Goal: Task Accomplishment & Management: Complete application form

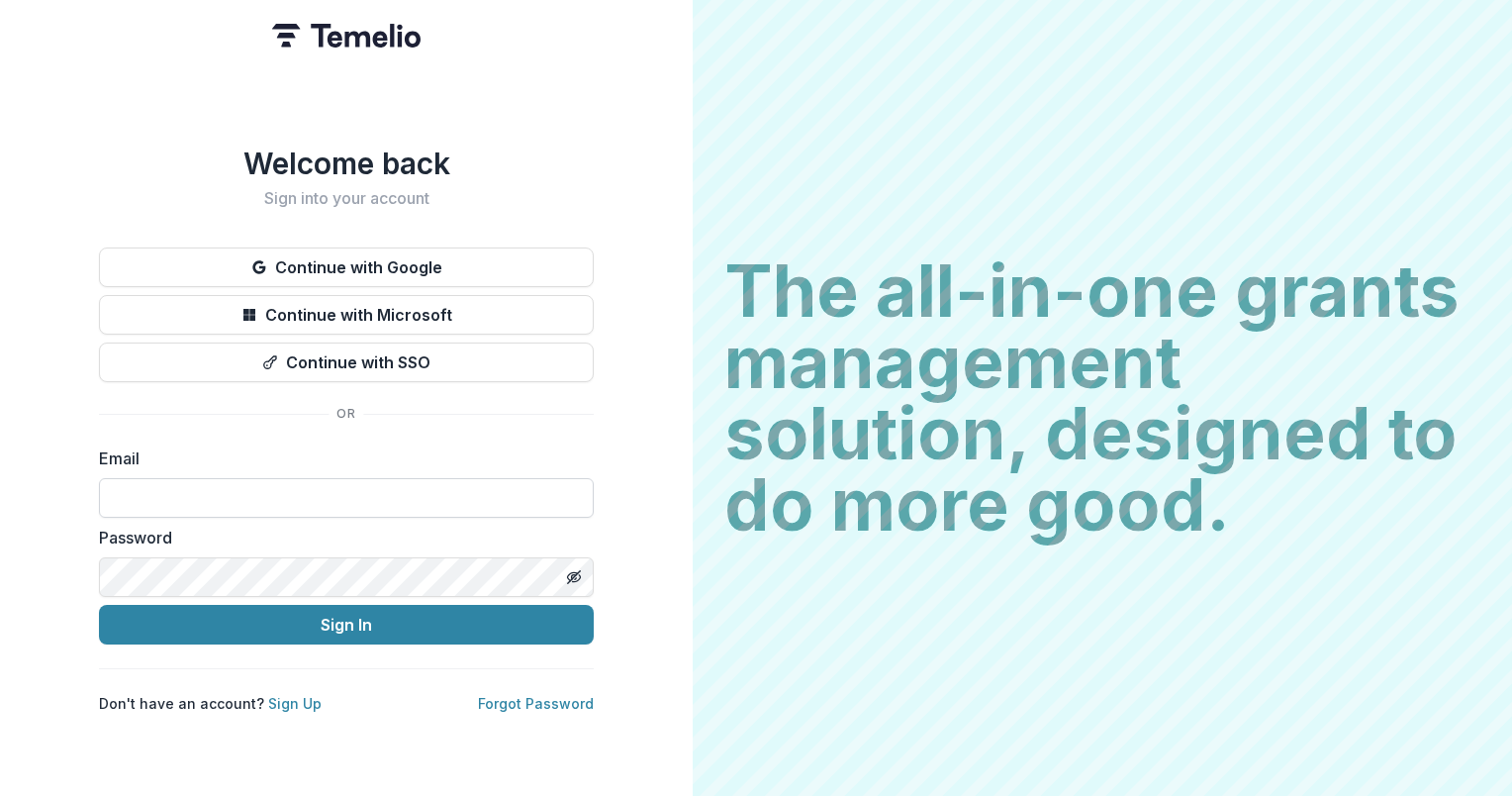
click at [300, 498] on input at bounding box center [346, 498] width 495 height 40
type input "*"
click at [324, 504] on input at bounding box center [346, 498] width 495 height 40
type input "**********"
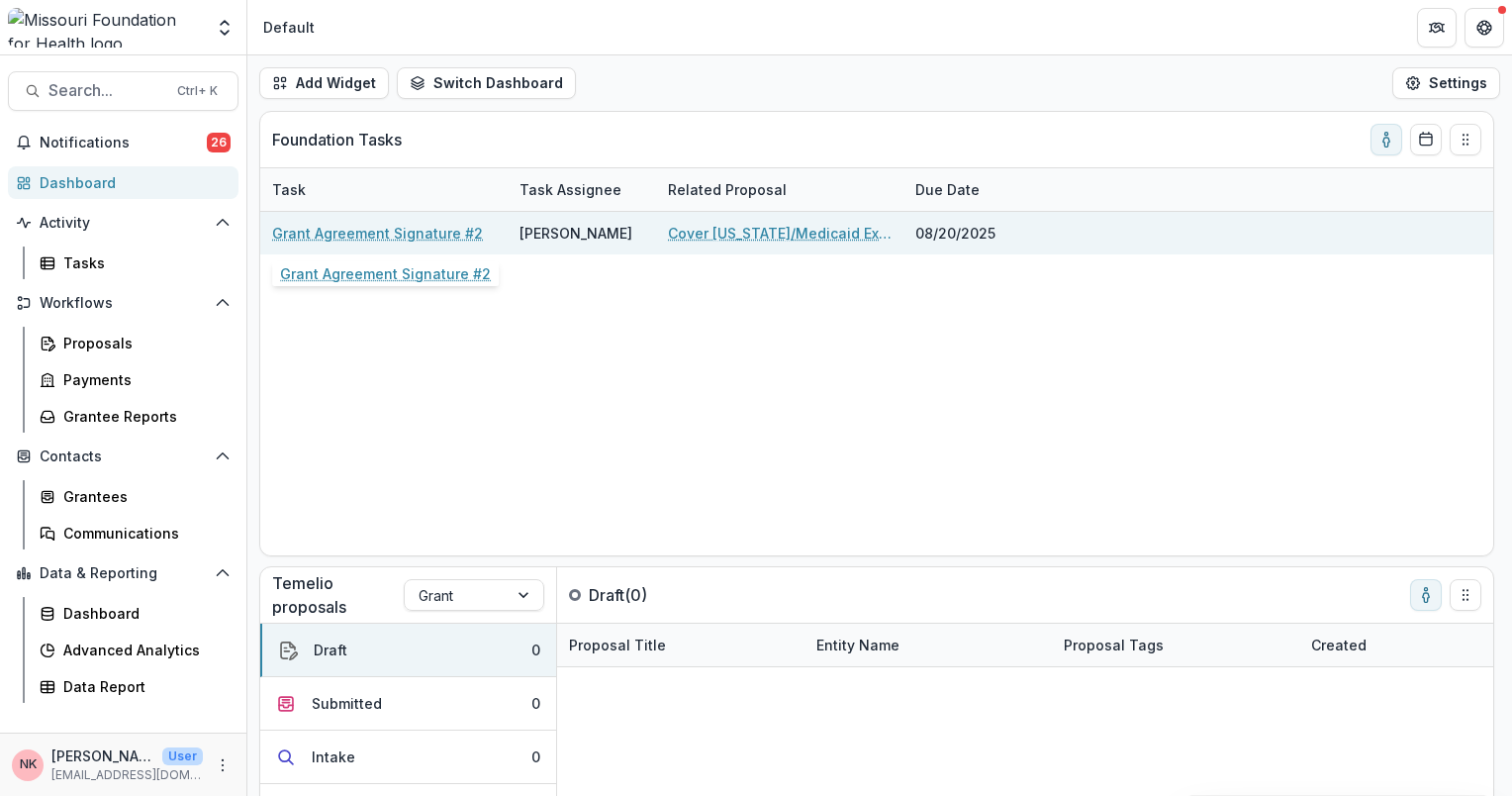
click at [424, 234] on link "Grant Agreement Signature #2" at bounding box center [377, 232] width 210 height 21
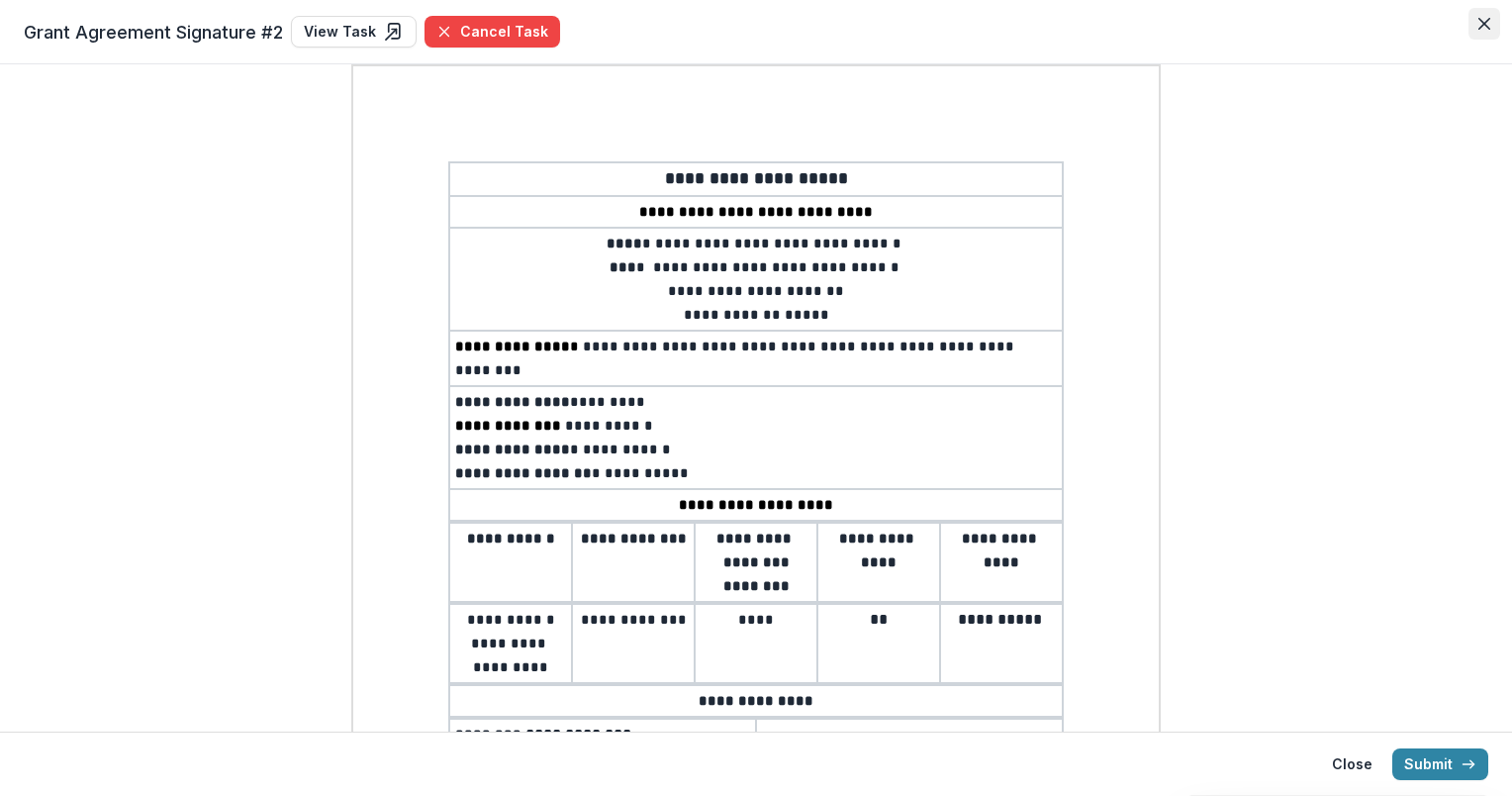
click at [1483, 30] on button "Close" at bounding box center [1484, 24] width 32 height 32
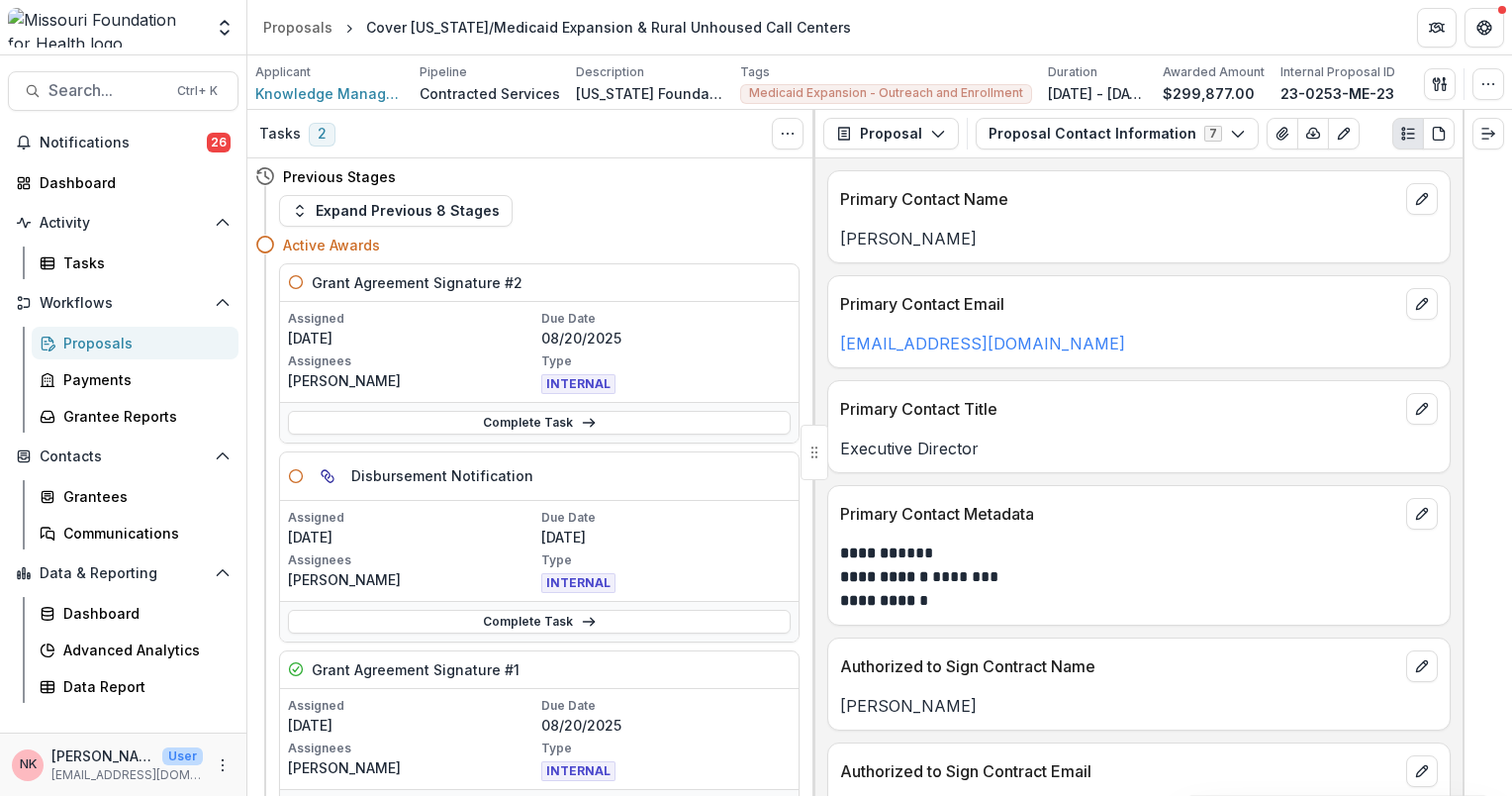
click at [318, 137] on span "2" at bounding box center [321, 135] width 27 height 24
click at [316, 139] on span "2" at bounding box center [321, 135] width 27 height 24
click at [511, 429] on link "Complete Task" at bounding box center [539, 423] width 503 height 24
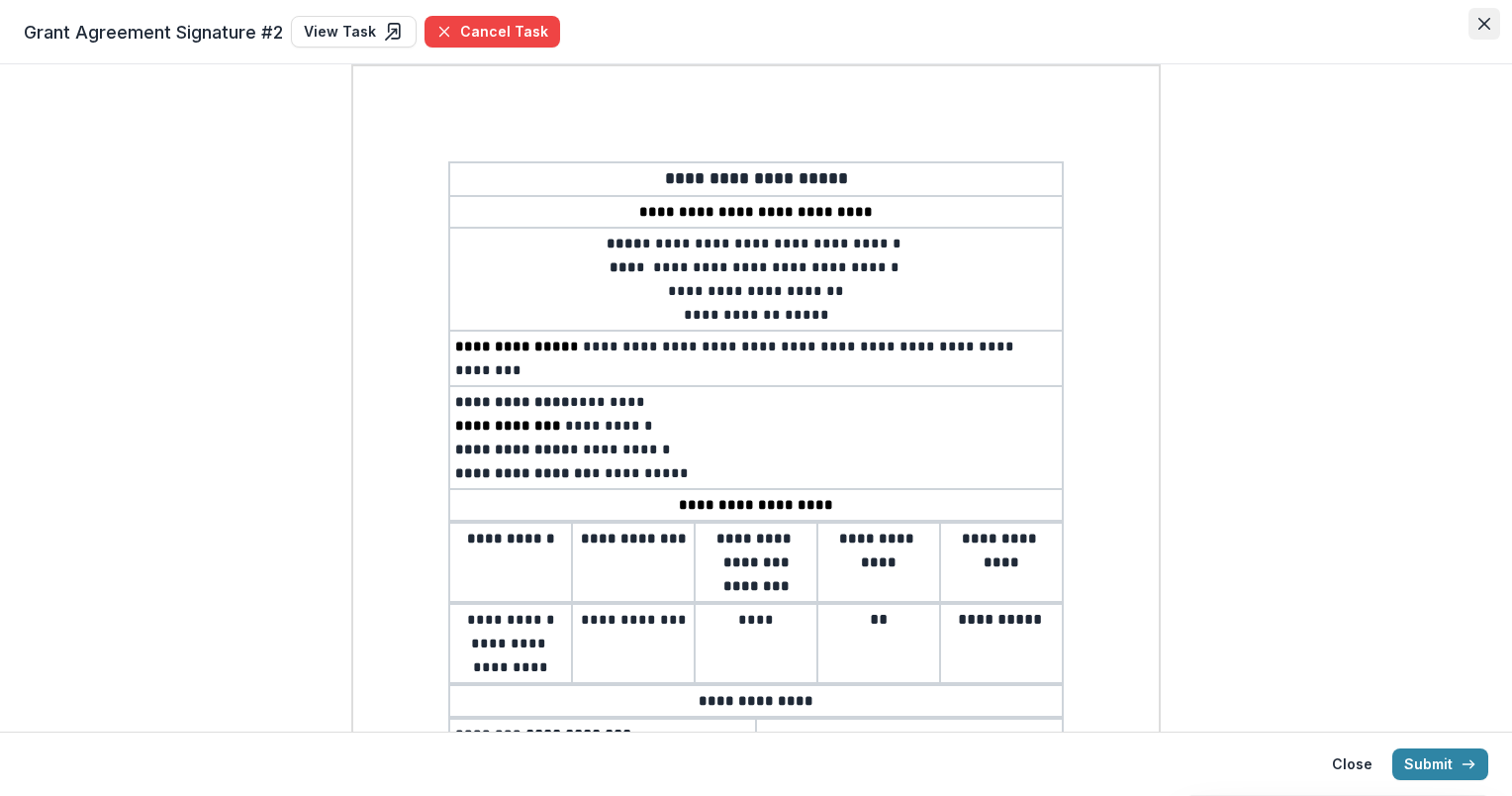
click at [1481, 26] on icon "Close" at bounding box center [1484, 24] width 12 height 12
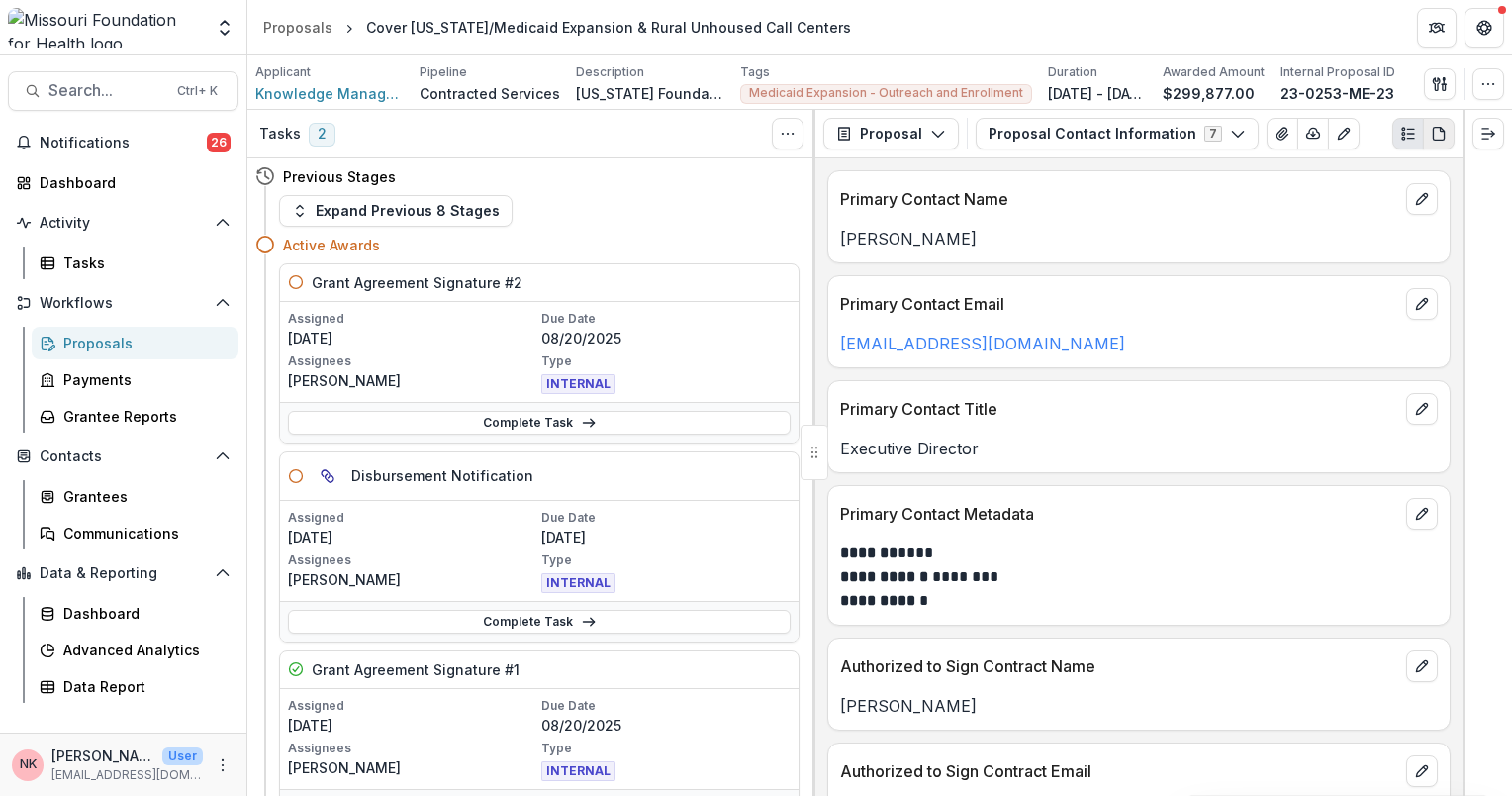
click at [1442, 129] on icon "PDF view" at bounding box center [1438, 134] width 11 height 13
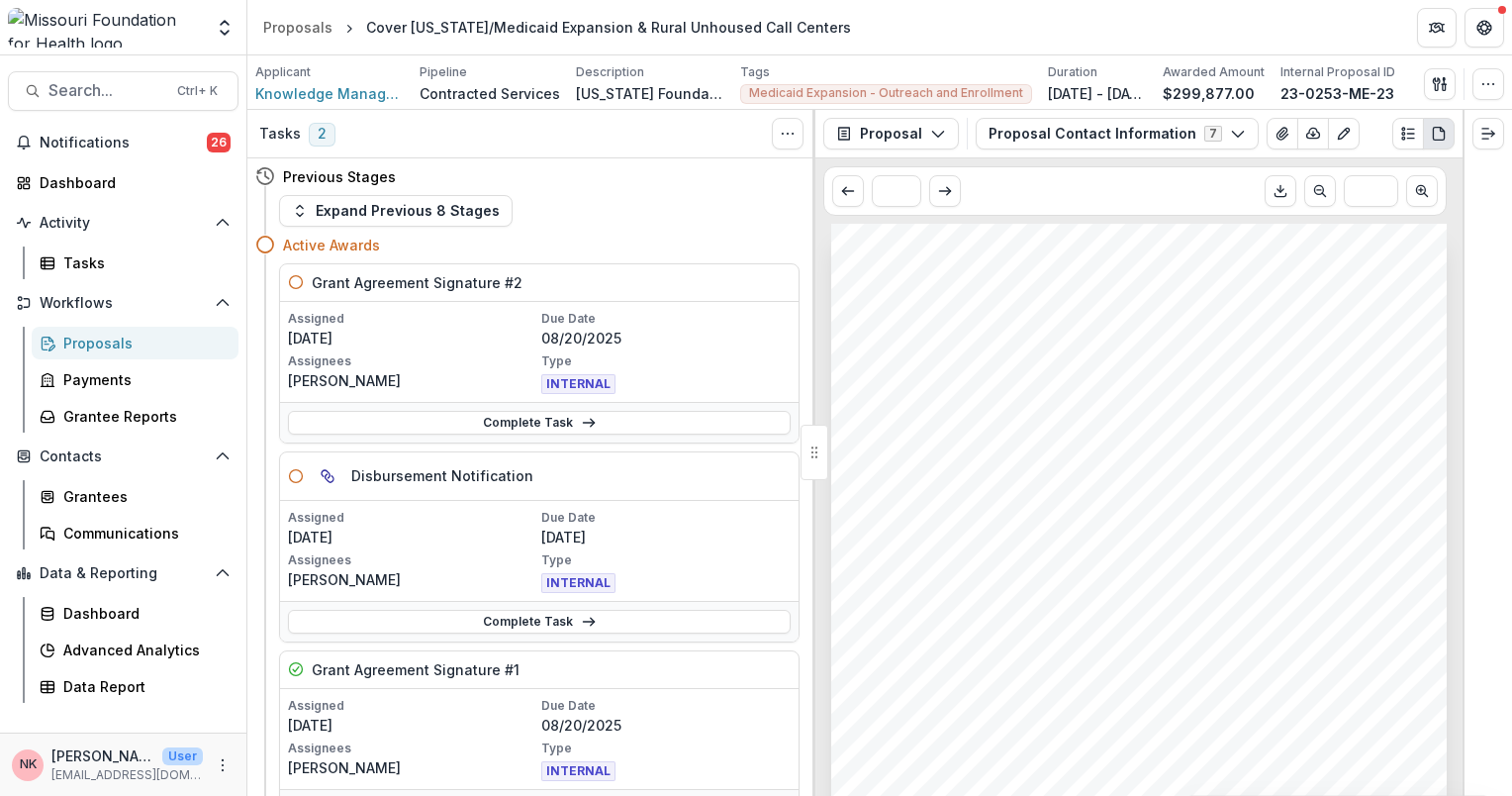
scroll to position [502, 0]
click at [1456, 593] on div "Knowledge Management Associates Cover [US_STATE]/Medicaid Expansion & Rural Unh…" at bounding box center [1139, 509] width 647 height 572
drag, startPoint x: 1455, startPoint y: 528, endPoint x: 1464, endPoint y: 612, distance: 84.5
click at [1464, 612] on div "Tasks 2 Show Cancelled Tasks Previous Stages Expand Previous 8 Stages Active Aw…" at bounding box center [879, 453] width 1265 height 686
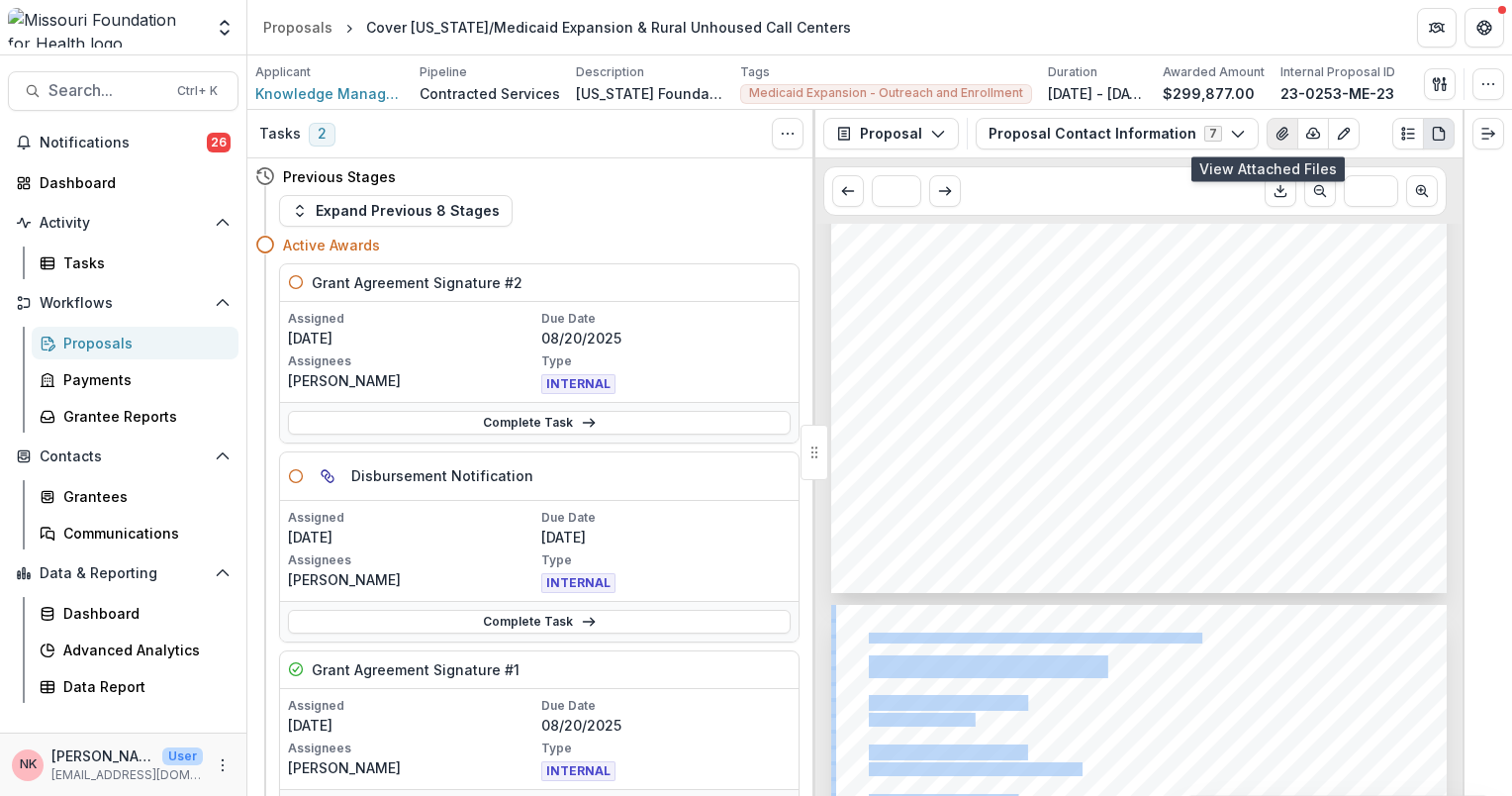
click at [1275, 129] on icon "View Attached Files" at bounding box center [1283, 134] width 16 height 16
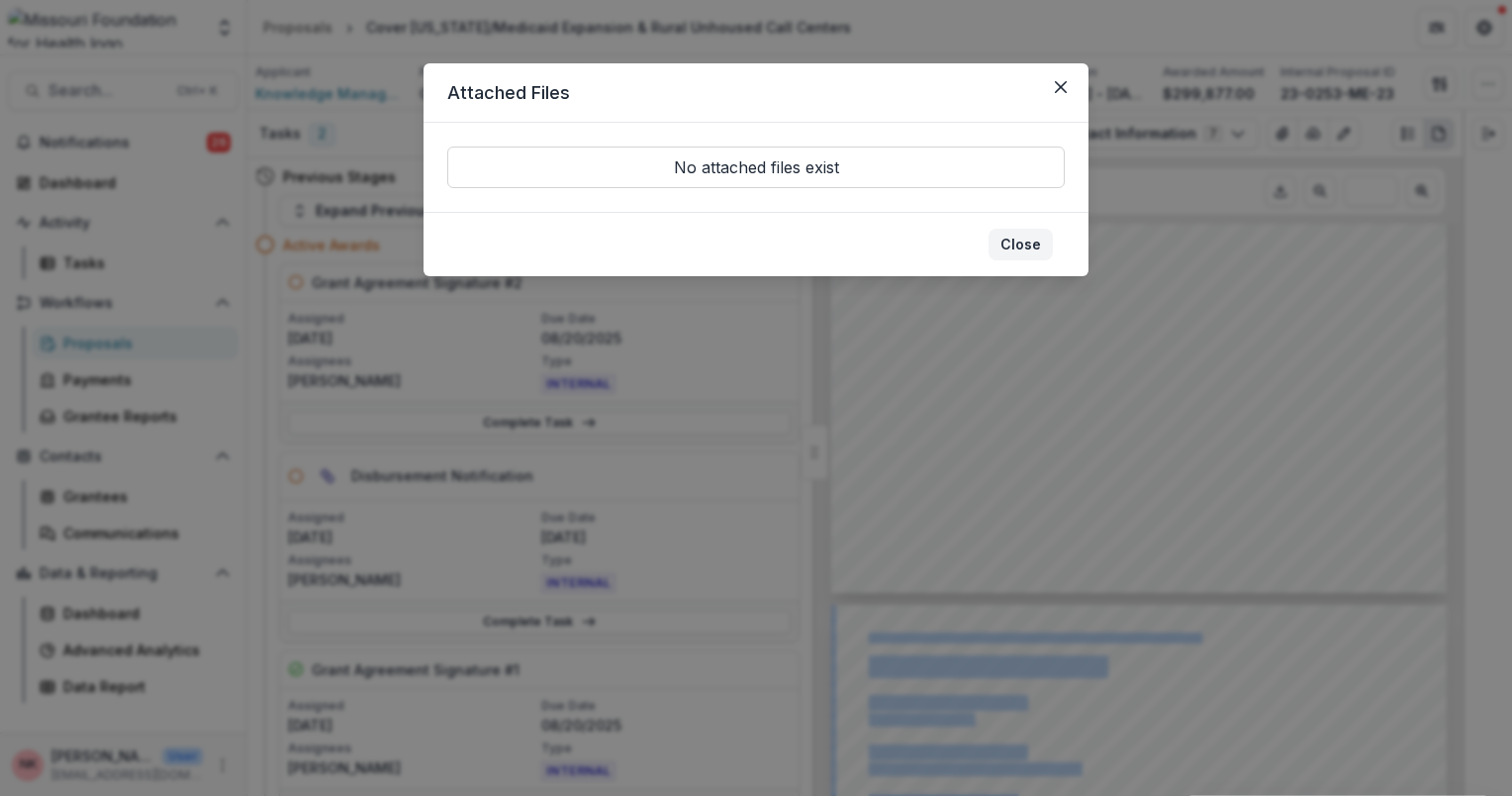
click at [1026, 233] on button "Close" at bounding box center [1020, 244] width 64 height 32
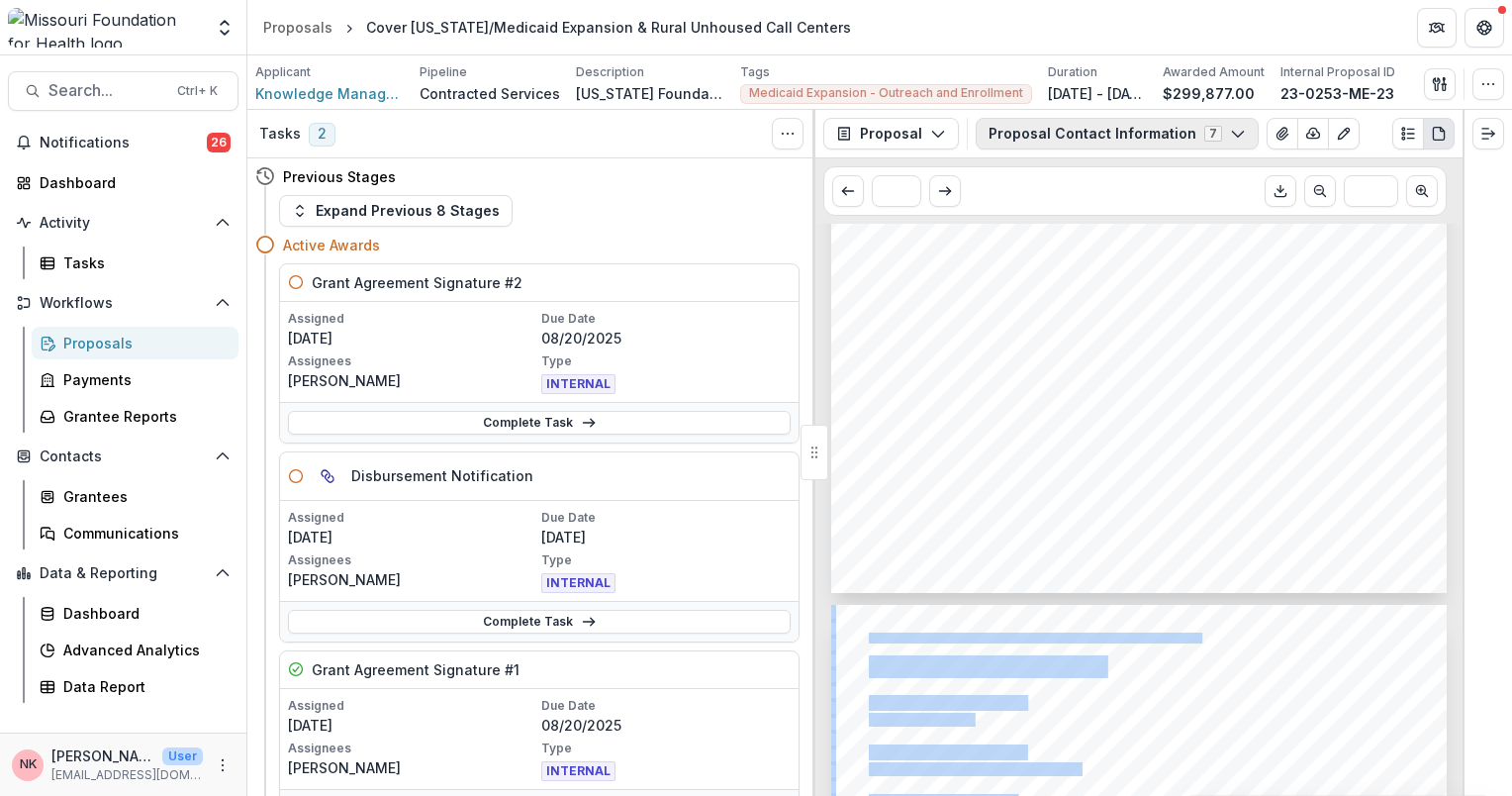
click at [1230, 135] on icon "button" at bounding box center [1238, 134] width 16 height 16
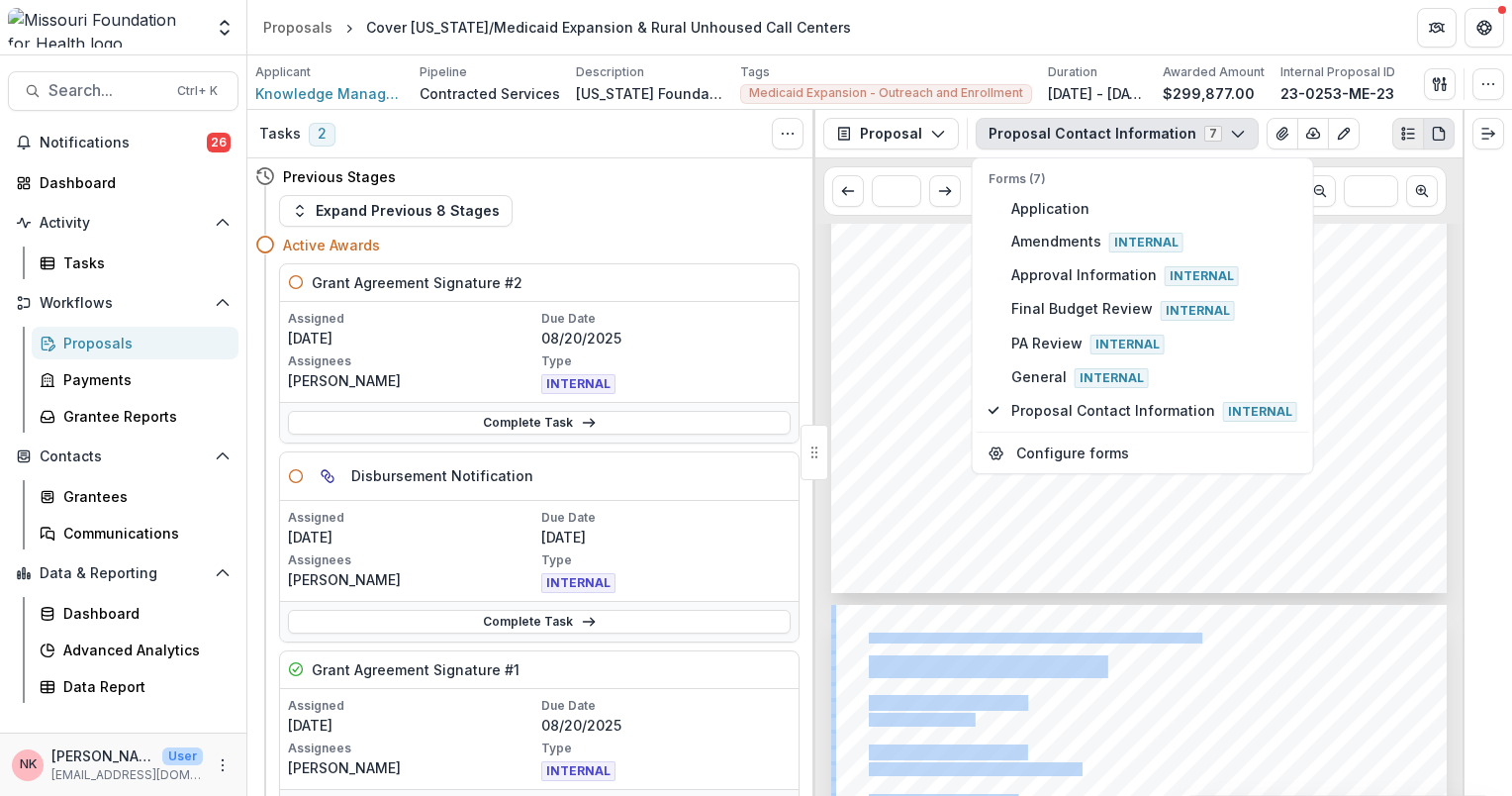
click at [1409, 134] on line "Plaintext view" at bounding box center [1410, 134] width 7 height 0
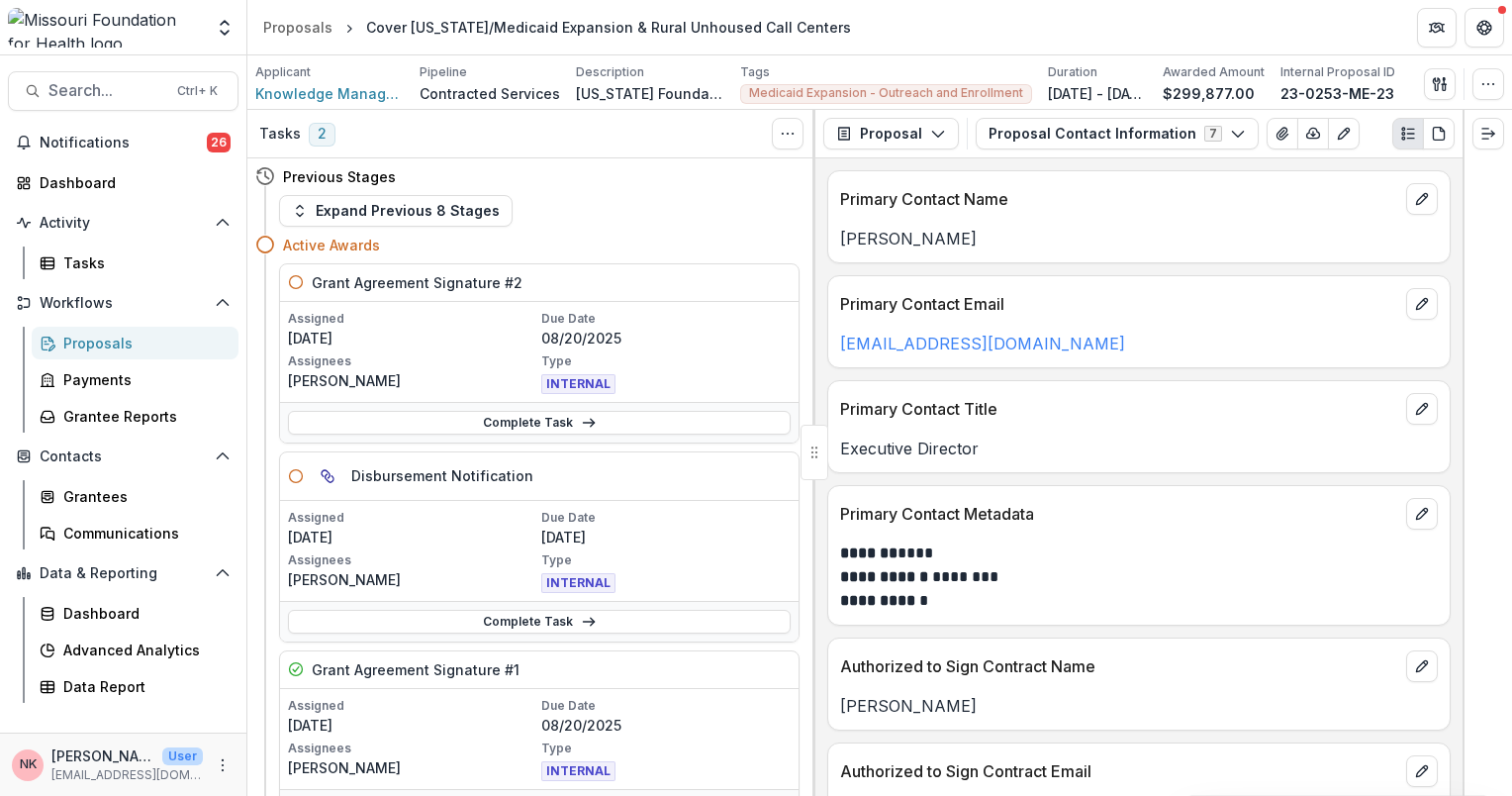
click at [1370, 136] on div "Proposal Contact Information 7 Forms (7) Application Amendments Internal Approv…" at bounding box center [1214, 134] width 479 height 32
click at [1496, 134] on button "Expand right" at bounding box center [1488, 134] width 32 height 32
click at [785, 138] on icon "Toggle View Cancelled Tasks" at bounding box center [788, 134] width 16 height 16
drag, startPoint x: 541, startPoint y: 433, endPoint x: 986, endPoint y: 769, distance: 557.6
click at [541, 433] on link "Complete Task" at bounding box center [539, 423] width 503 height 24
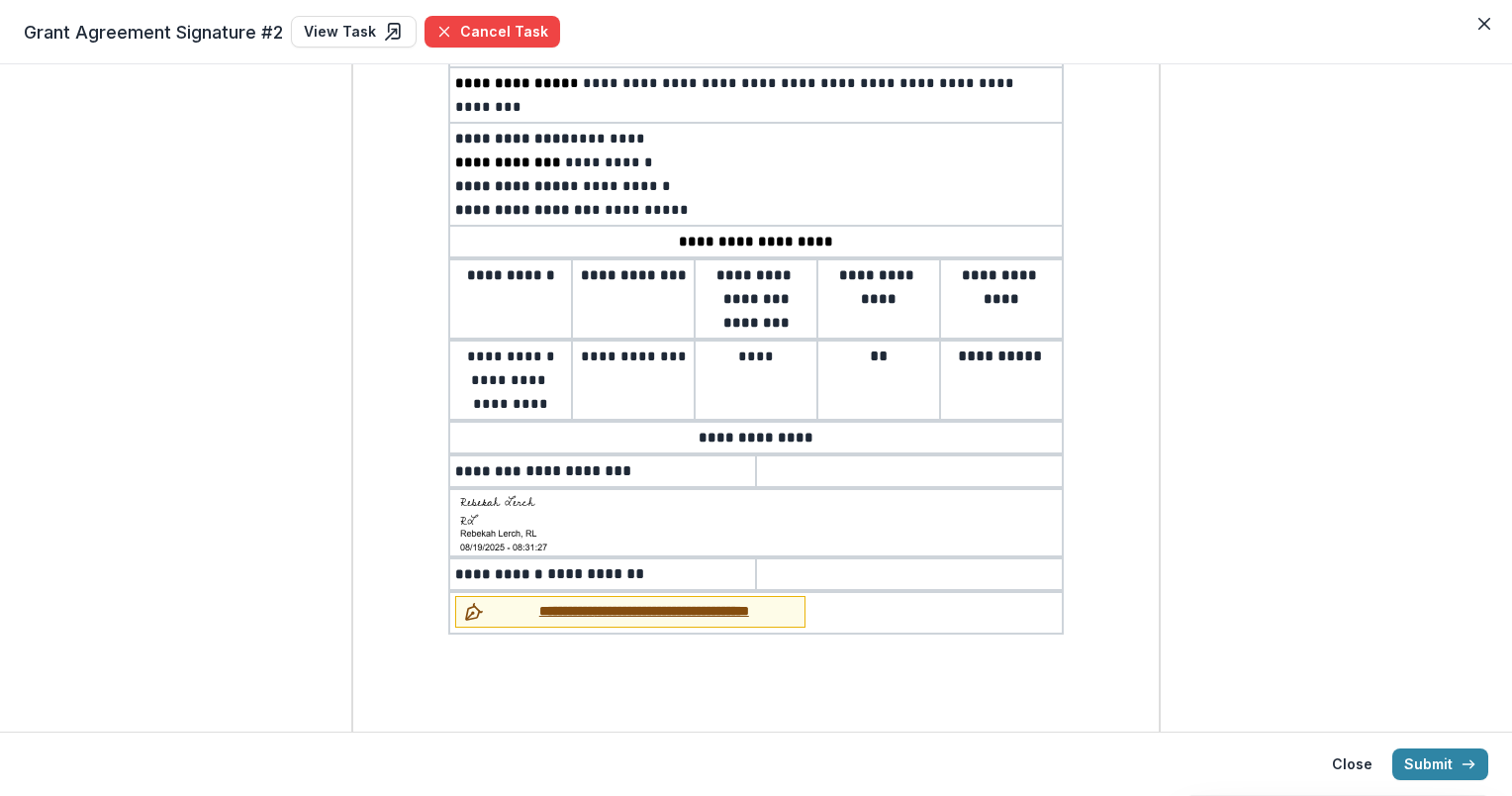
scroll to position [301, 0]
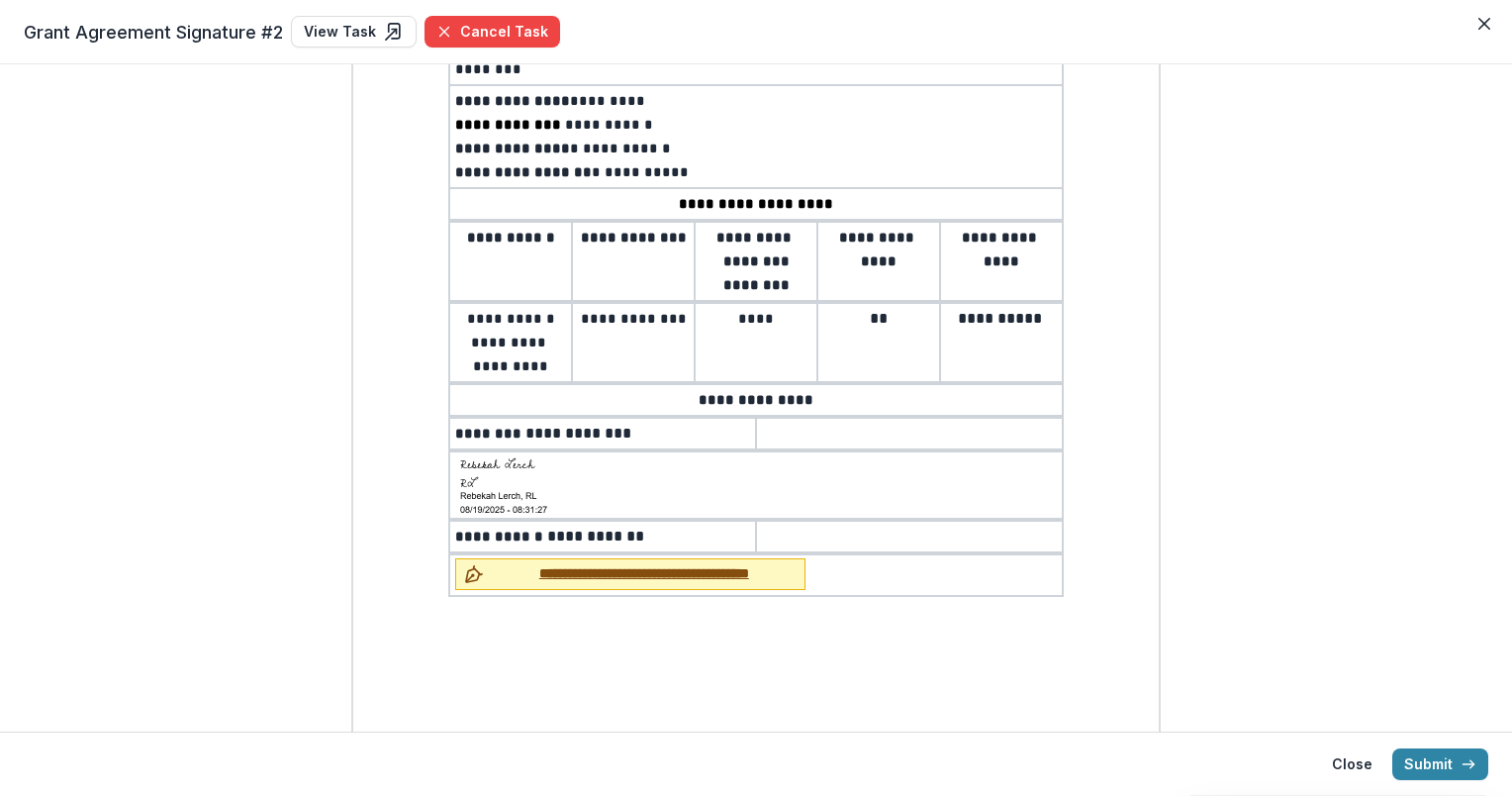
click at [593, 564] on span "**********" at bounding box center [644, 574] width 305 height 21
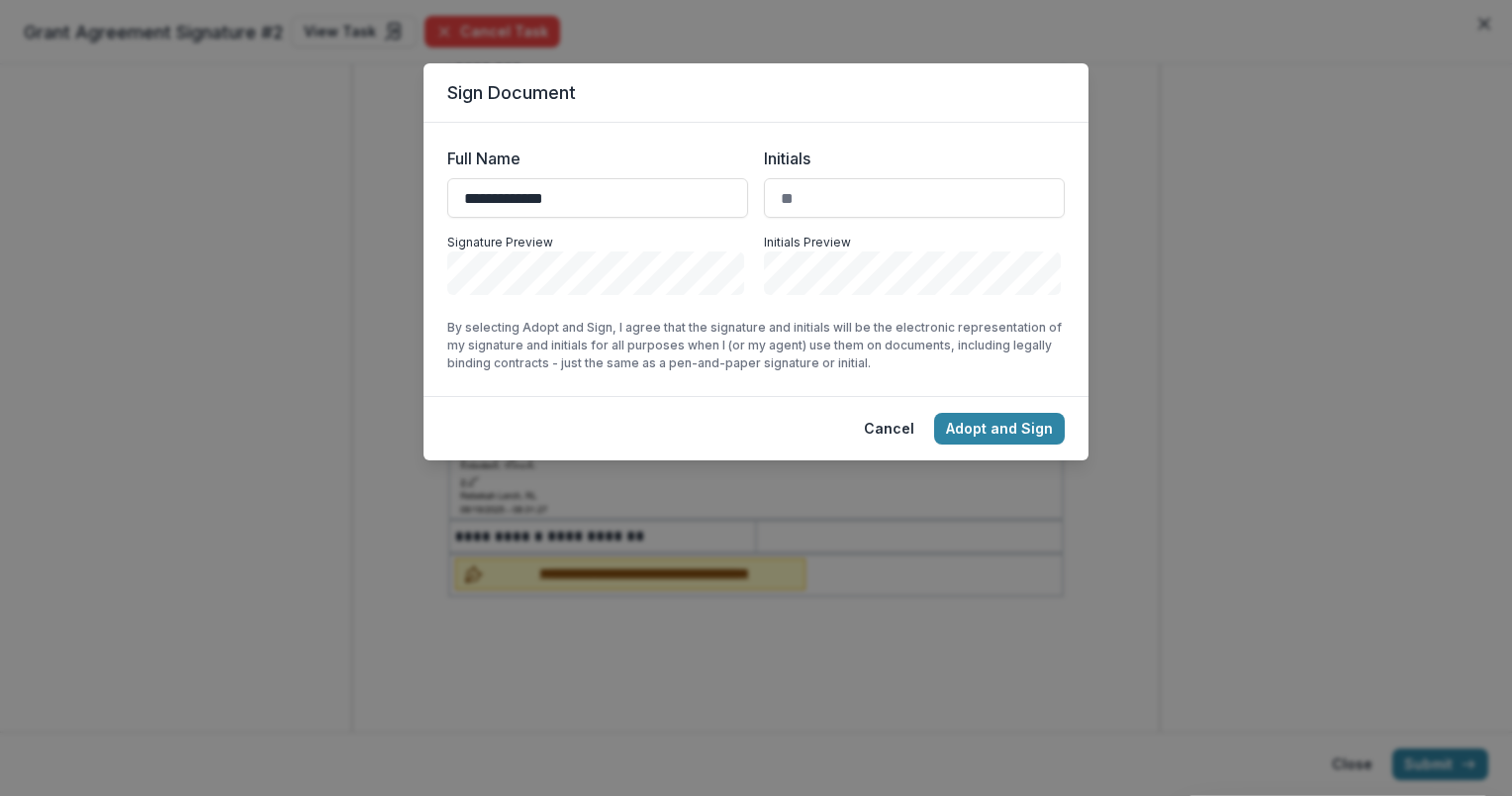
type input "**********"
type input "**"
click at [1021, 419] on button "Adopt and Sign" at bounding box center [1000, 429] width 131 height 32
